Goal: Check status: Check status

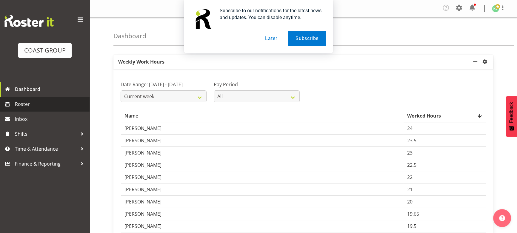
click at [52, 105] on span "Roster" at bounding box center [51, 104] width 72 height 9
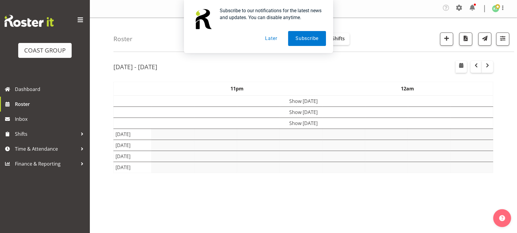
click at [293, 73] on div "[DATE] - [DATE]" at bounding box center [303, 68] width 380 height 14
click at [270, 39] on button "Later" at bounding box center [271, 38] width 27 height 15
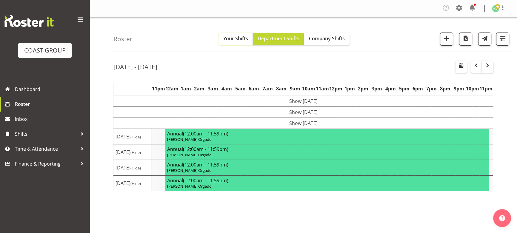
click at [240, 43] on button "Your Shifts" at bounding box center [236, 39] width 34 height 12
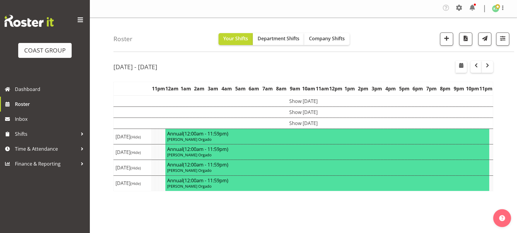
click at [323, 31] on div "Roster Your Shifts Department Shifts Company Shifts 1 Locations Clear CARLTON E…" at bounding box center [313, 35] width 401 height 34
click at [321, 42] on span "Company Shifts" at bounding box center [327, 38] width 36 height 7
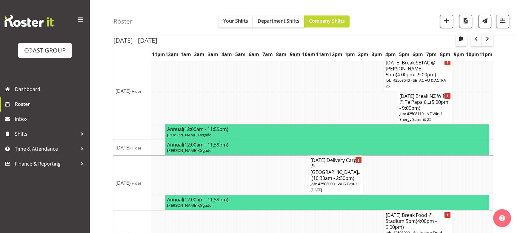
scroll to position [113, 0]
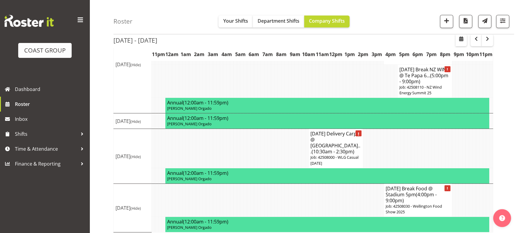
click at [493, 39] on div "[DATE] - [DATE] [DATE] - [DATE] [DATE] Day Week Fortnight Month calendar Month …" at bounding box center [315, 90] width 404 height 294
click at [488, 40] on span "button" at bounding box center [487, 38] width 7 height 7
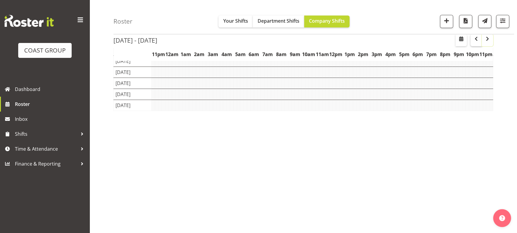
scroll to position [62, 0]
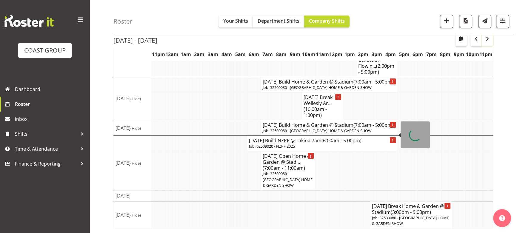
scroll to position [160, 0]
